Goal: Task Accomplishment & Management: Complete application form

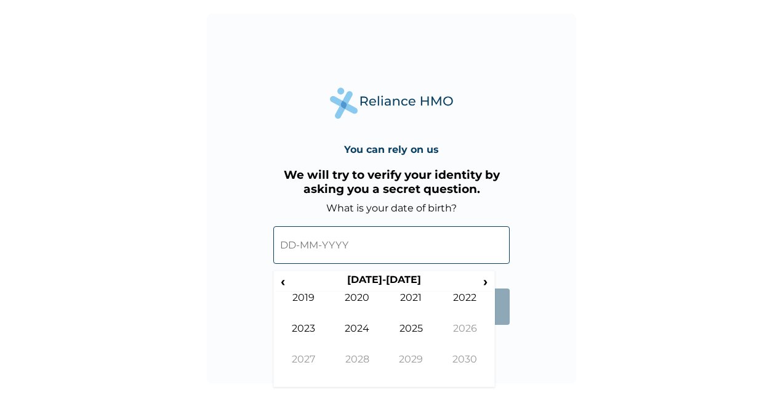
click at [313, 246] on input "text" at bounding box center [391, 245] width 236 height 38
click at [285, 280] on span "‹" at bounding box center [282, 280] width 13 height 15
click at [414, 298] on td "1991" at bounding box center [411, 306] width 54 height 31
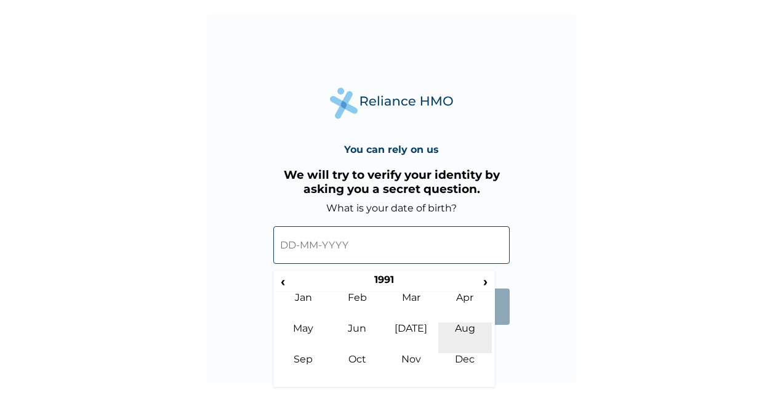
click at [464, 328] on td "Aug" at bounding box center [465, 337] width 54 height 31
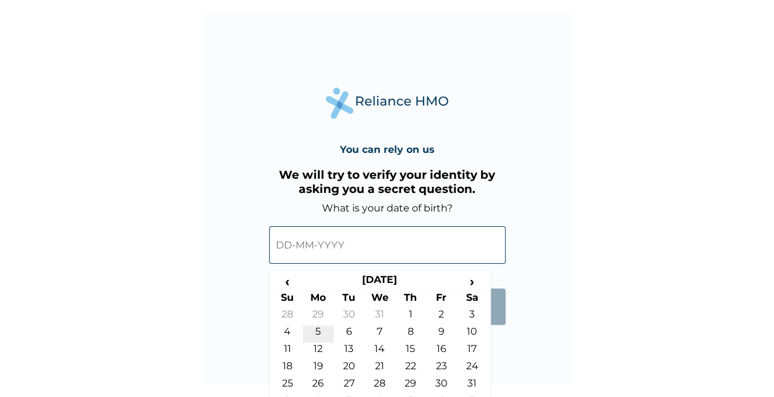
click at [318, 329] on td "5" at bounding box center [318, 333] width 31 height 17
type input "[DATE]"
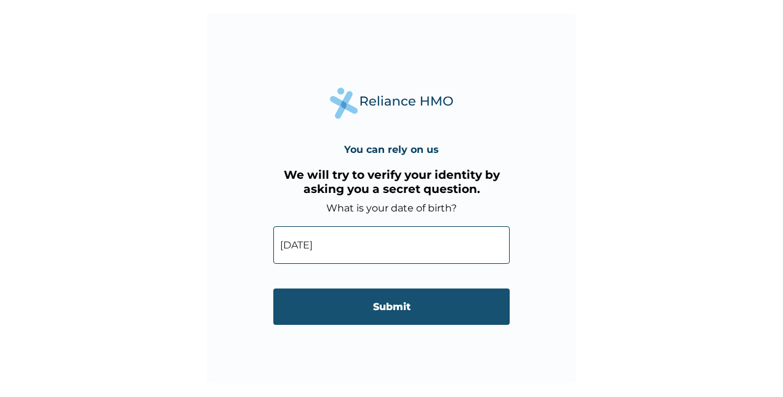
click at [358, 320] on input "Submit" at bounding box center [391, 306] width 236 height 36
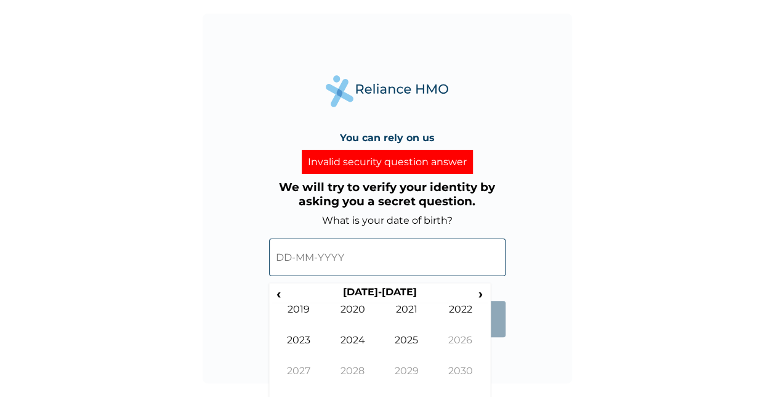
click at [329, 261] on input "text" at bounding box center [387, 257] width 236 height 38
click at [280, 297] on span "‹" at bounding box center [278, 293] width 13 height 15
click at [350, 309] on td "1990" at bounding box center [353, 318] width 54 height 31
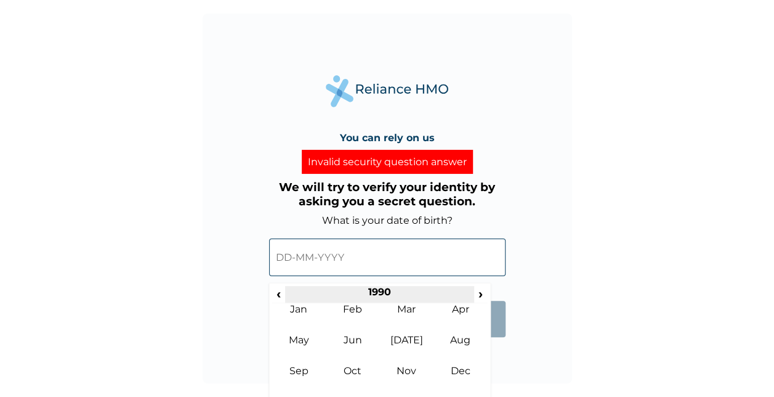
click at [285, 296] on th "1990" at bounding box center [379, 294] width 189 height 17
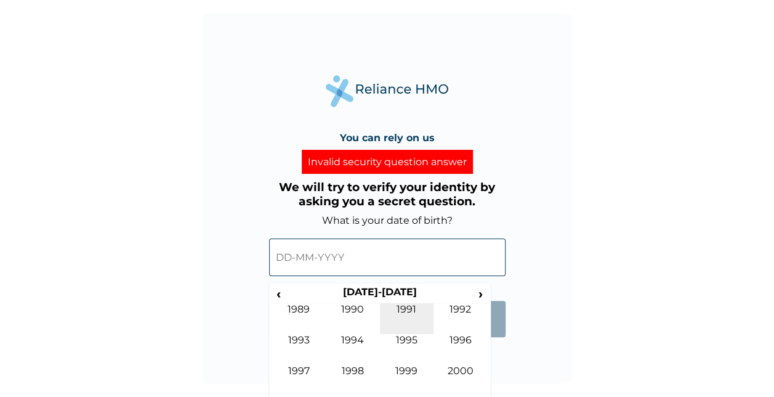
click at [406, 314] on td "1991" at bounding box center [407, 318] width 54 height 31
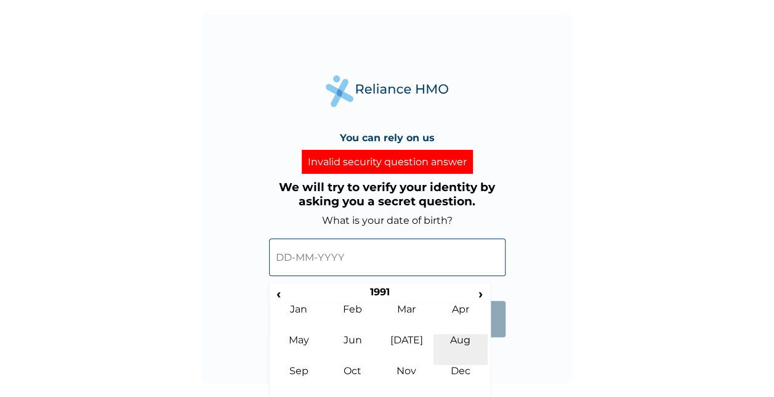
click at [463, 342] on td "Aug" at bounding box center [461, 349] width 54 height 31
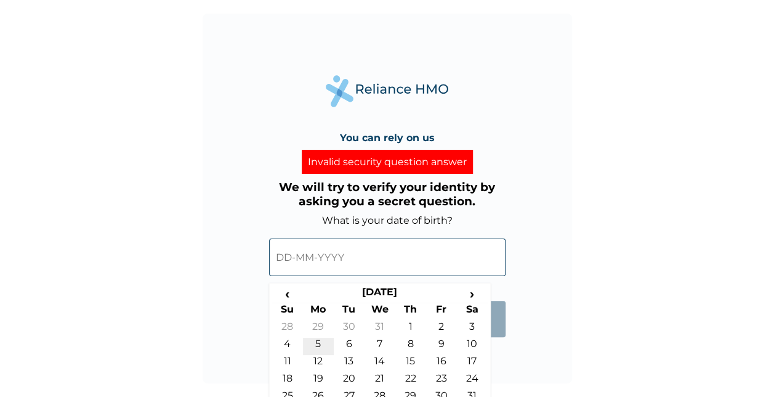
click at [321, 341] on td "5" at bounding box center [318, 345] width 31 height 17
type input "[DATE]"
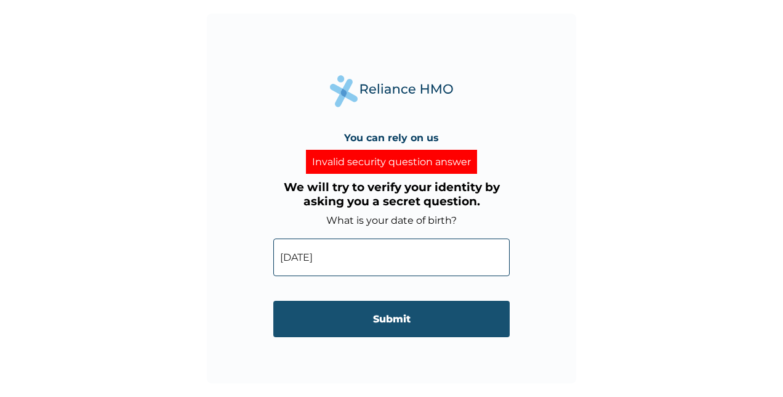
click at [355, 324] on input "Submit" at bounding box center [391, 319] width 236 height 36
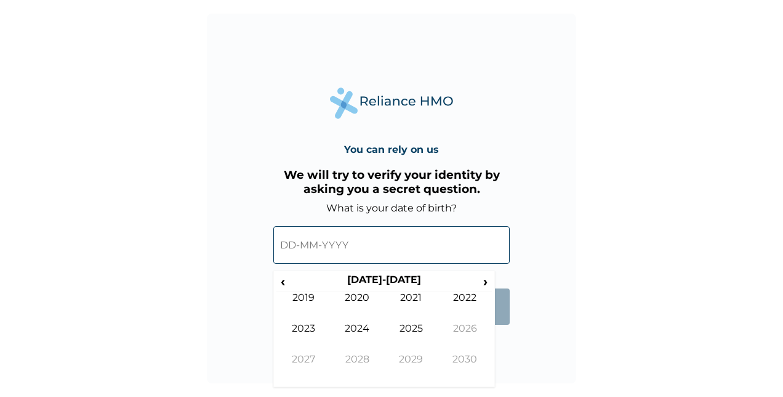
click at [320, 259] on input "text" at bounding box center [391, 245] width 236 height 38
click at [283, 278] on span "‹" at bounding box center [282, 280] width 13 height 15
click at [400, 298] on td "1991" at bounding box center [411, 306] width 54 height 31
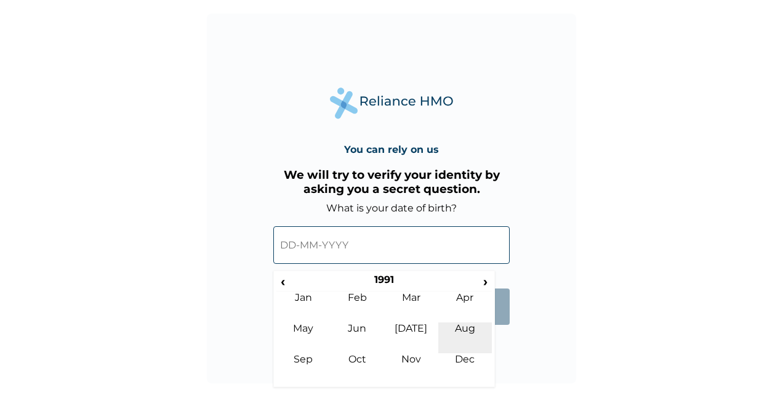
click at [461, 338] on td "Aug" at bounding box center [465, 337] width 54 height 31
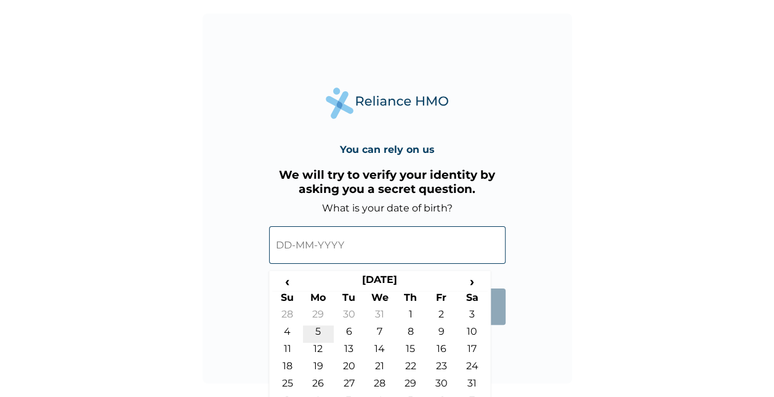
click at [314, 331] on td "5" at bounding box center [318, 333] width 31 height 17
type input "[DATE]"
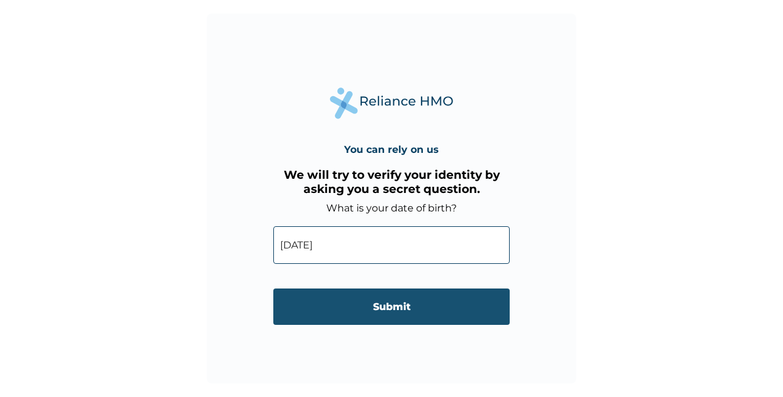
click at [326, 321] on input "Submit" at bounding box center [391, 306] width 236 height 36
